Goal: Check status: Check status

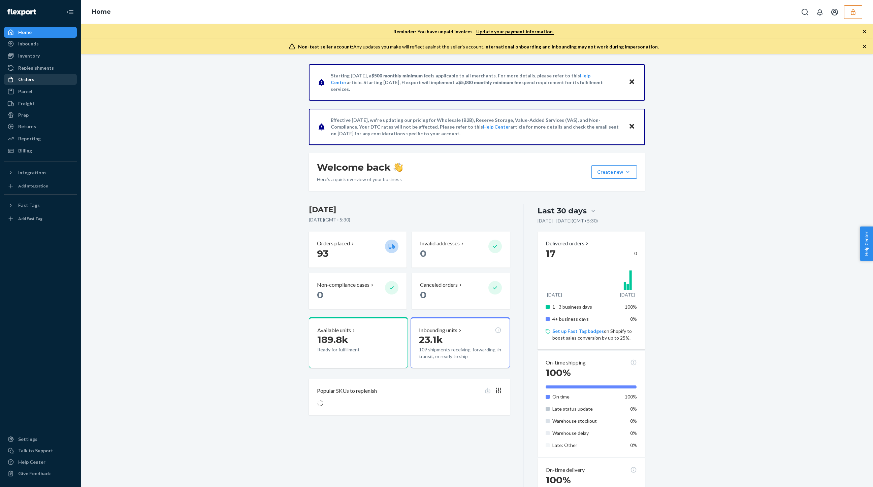
click at [24, 79] on div "Orders" at bounding box center [26, 79] width 16 height 7
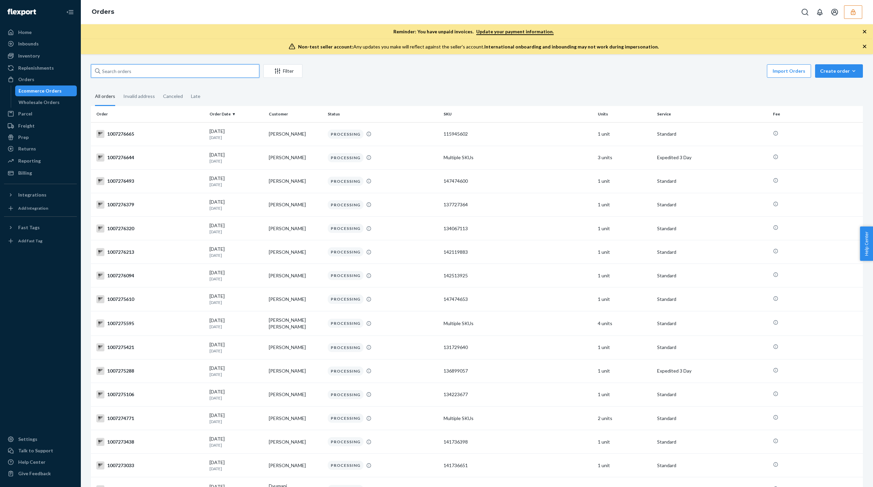
click at [152, 66] on input "text" at bounding box center [175, 70] width 168 height 13
paste input "1007277560"
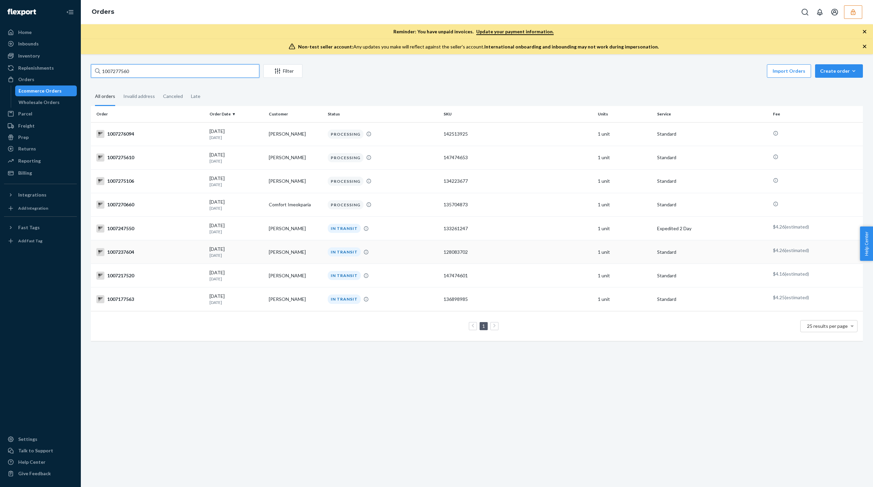
type input "1007277560"
click at [13, 76] on icon at bounding box center [10, 79] width 7 height 7
click at [28, 80] on div "Orders" at bounding box center [26, 79] width 16 height 7
click at [28, 103] on div "Wholesale Orders" at bounding box center [39, 102] width 41 height 7
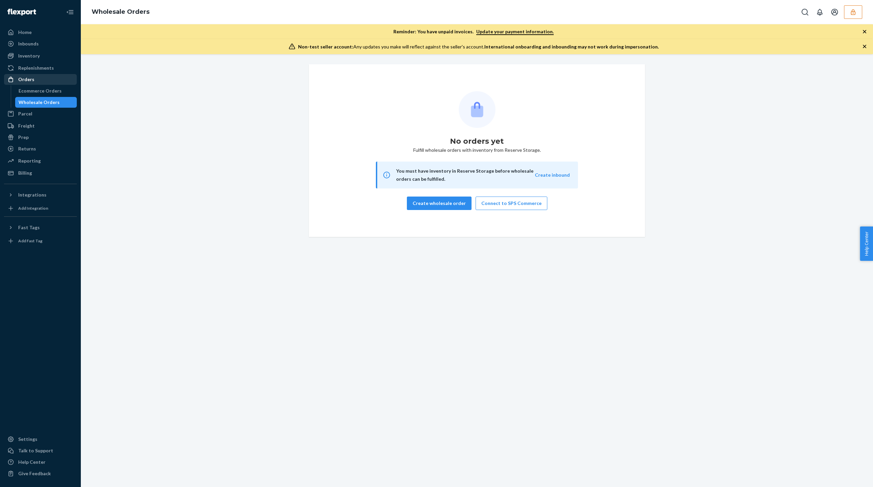
click at [29, 75] on div "Orders" at bounding box center [40, 79] width 71 height 9
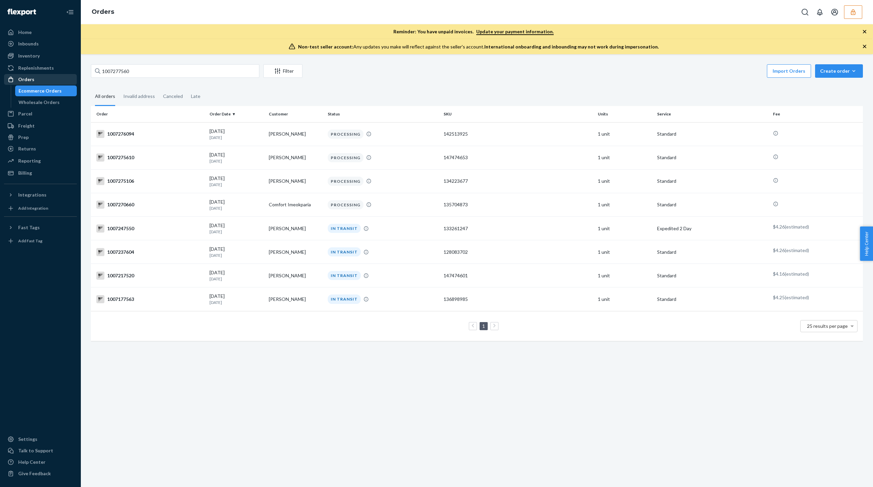
click at [26, 75] on div "Orders" at bounding box center [40, 79] width 71 height 9
click at [32, 101] on div "Wholesale Orders" at bounding box center [39, 102] width 41 height 7
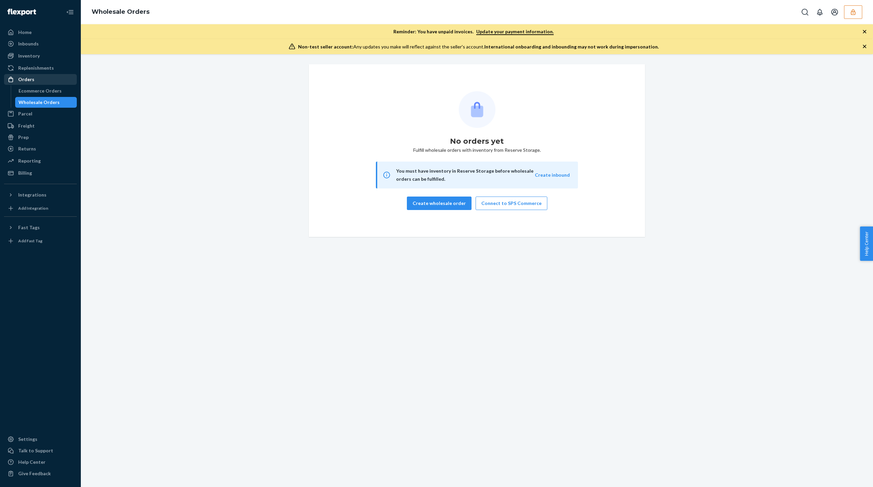
click at [29, 79] on div "Orders" at bounding box center [26, 79] width 16 height 7
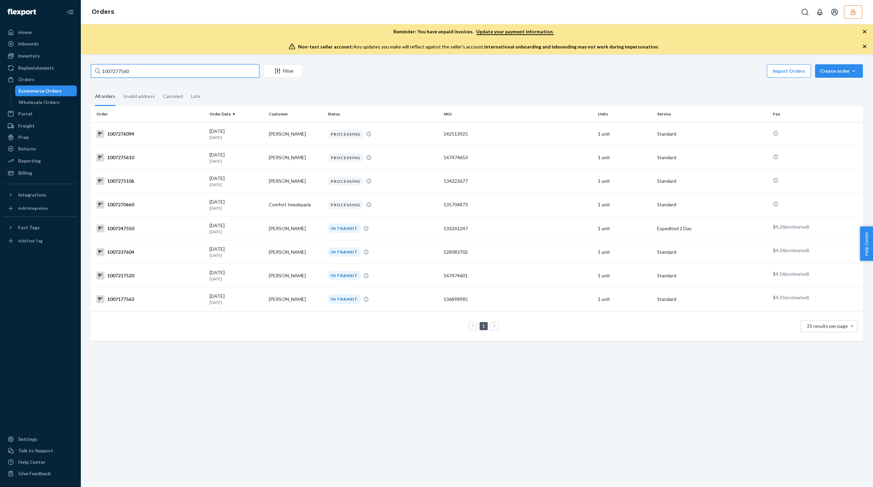
click at [119, 70] on input "1007277560" at bounding box center [175, 70] width 168 height 13
paste input "43722"
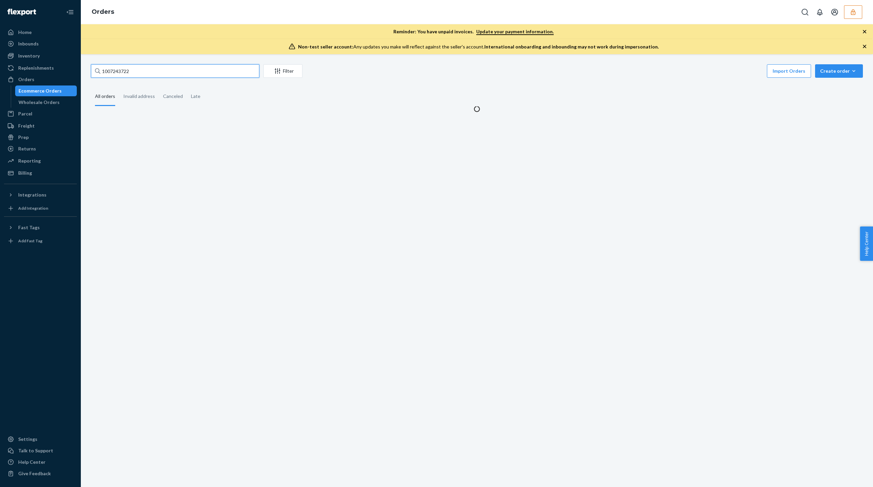
type input "1007243722"
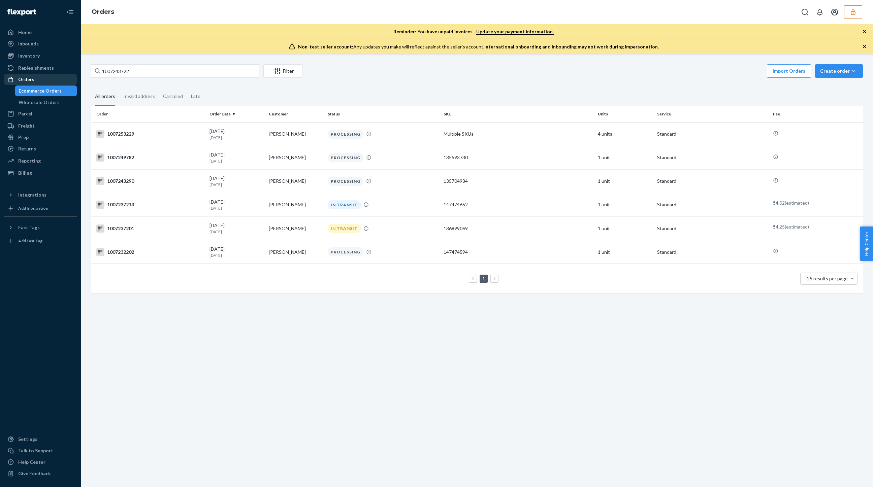
click at [26, 79] on div "Orders" at bounding box center [26, 79] width 16 height 7
click at [26, 102] on div "Wholesale Orders" at bounding box center [39, 102] width 41 height 7
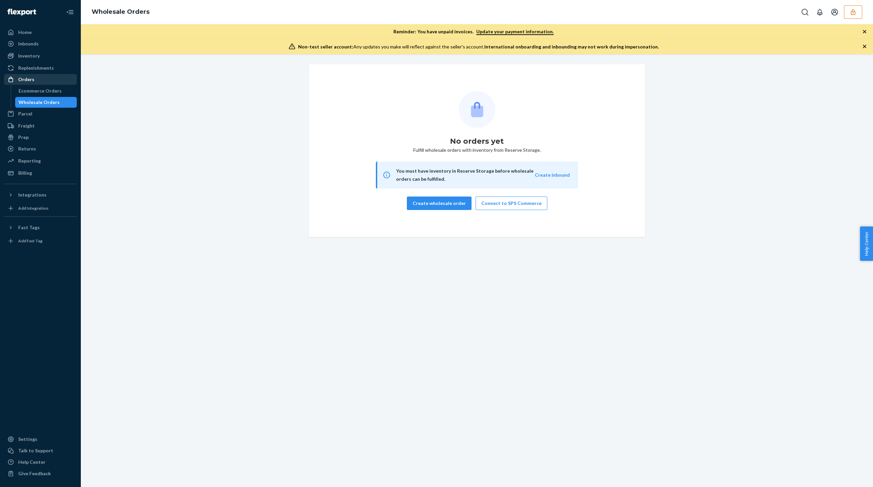
click at [27, 82] on div "Orders" at bounding box center [26, 79] width 16 height 7
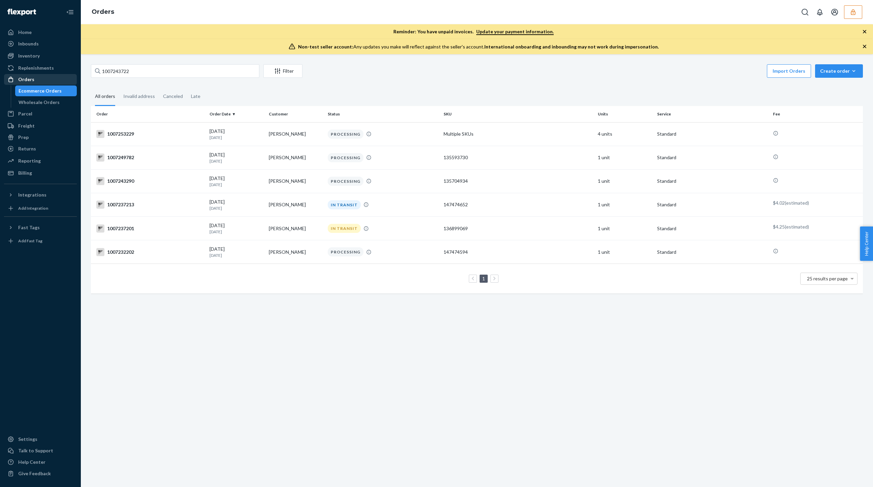
click at [28, 81] on div "Orders" at bounding box center [26, 79] width 16 height 7
click at [126, 67] on input "1007243722" at bounding box center [175, 70] width 168 height 13
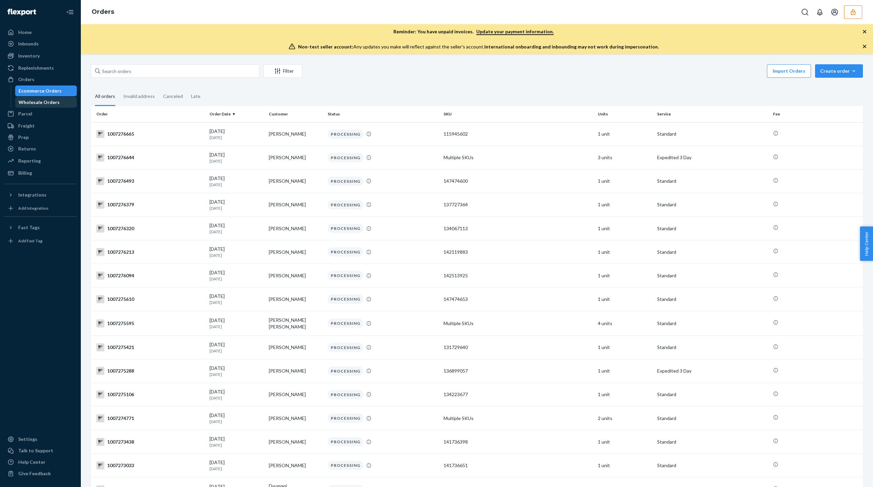
click at [50, 102] on div "Wholesale Orders" at bounding box center [39, 102] width 41 height 7
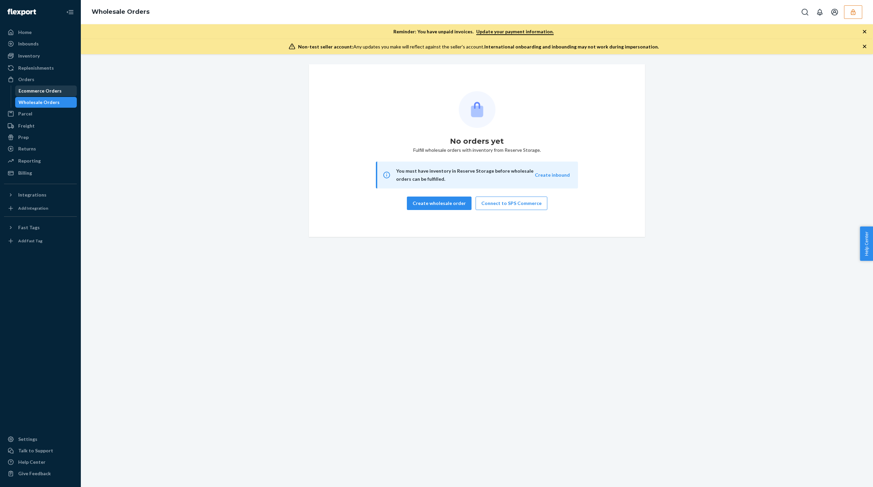
click at [34, 89] on div "Ecommerce Orders" at bounding box center [40, 91] width 43 height 7
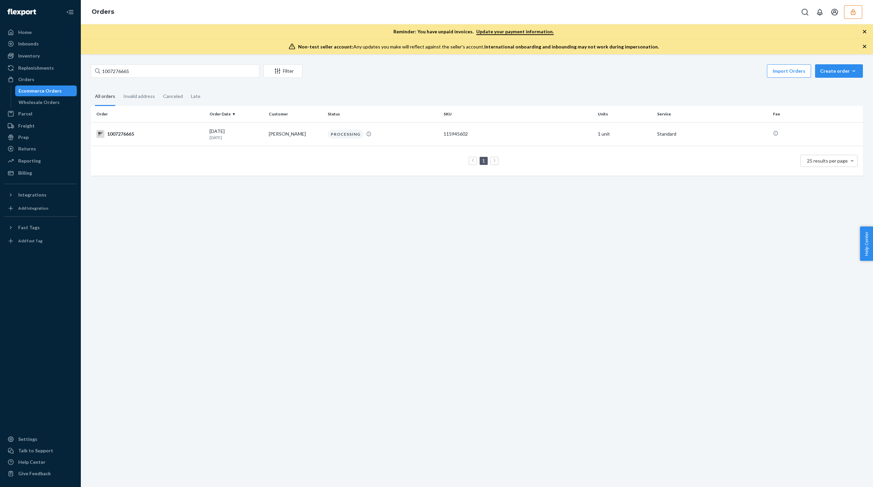
click at [117, 74] on input "1007276665" at bounding box center [175, 70] width 168 height 13
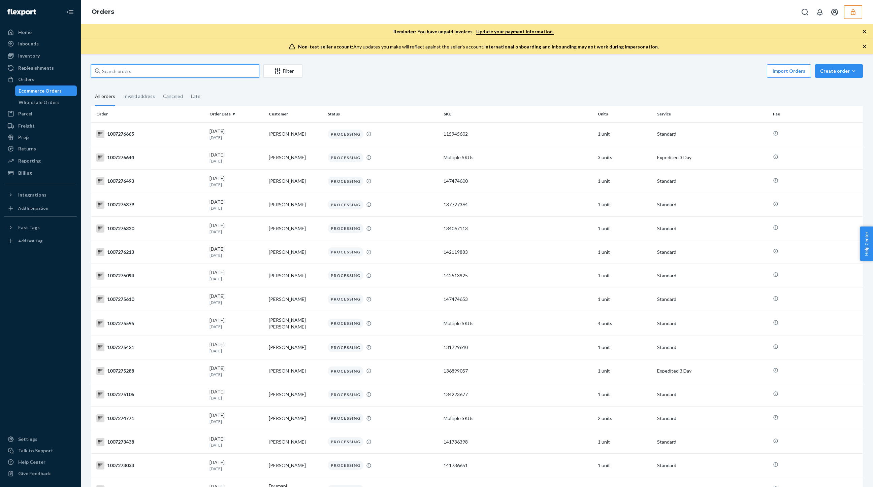
click at [109, 69] on input "text" at bounding box center [175, 70] width 168 height 13
paste input "1007279447"
type input "1007279447"
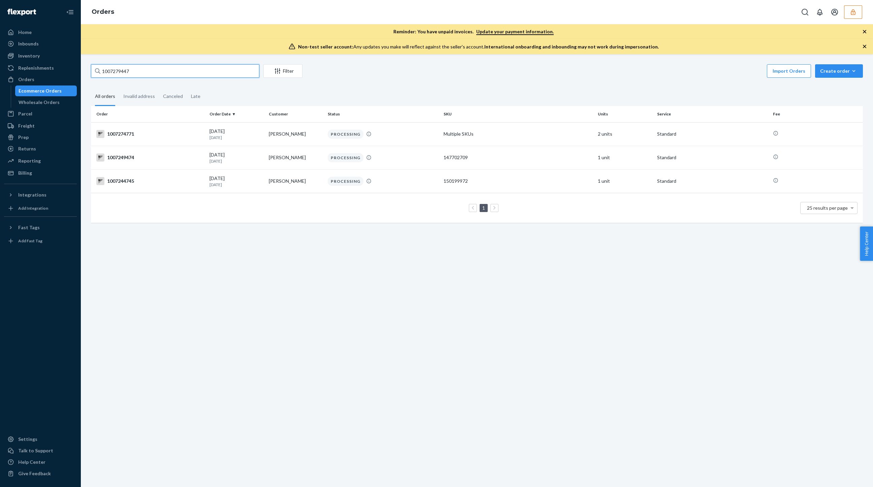
click at [111, 72] on input "1007279447" at bounding box center [175, 70] width 168 height 13
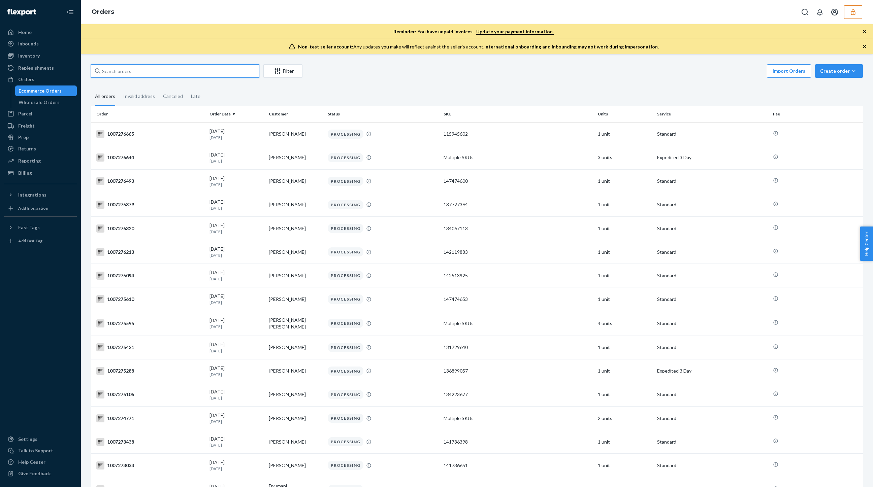
click at [128, 70] on input "text" at bounding box center [175, 70] width 168 height 13
paste input "1007279702"
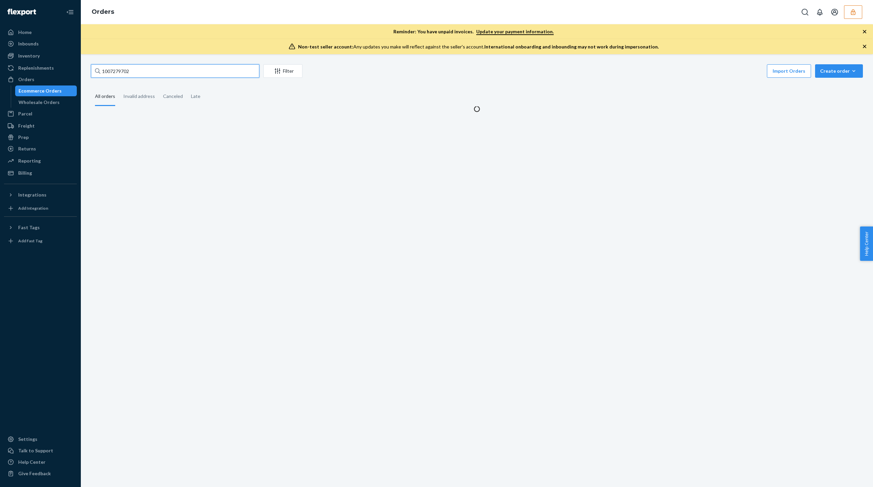
type input "1007279702"
